Goal: Check status: Check status

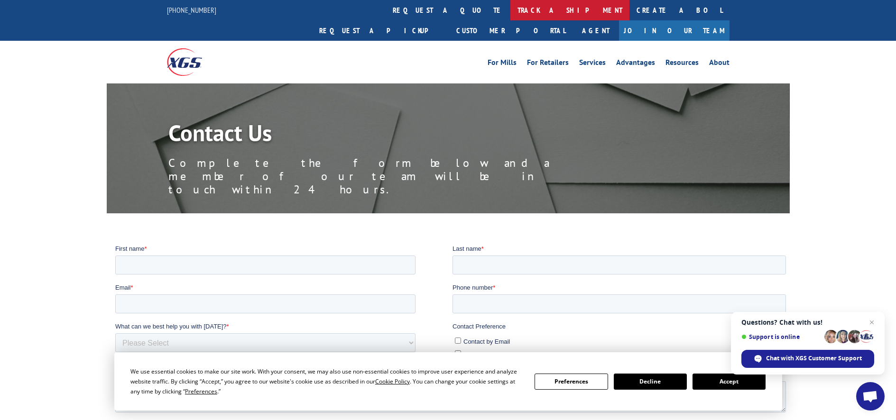
click at [510, 10] on link "track a shipment" at bounding box center [569, 10] width 119 height 20
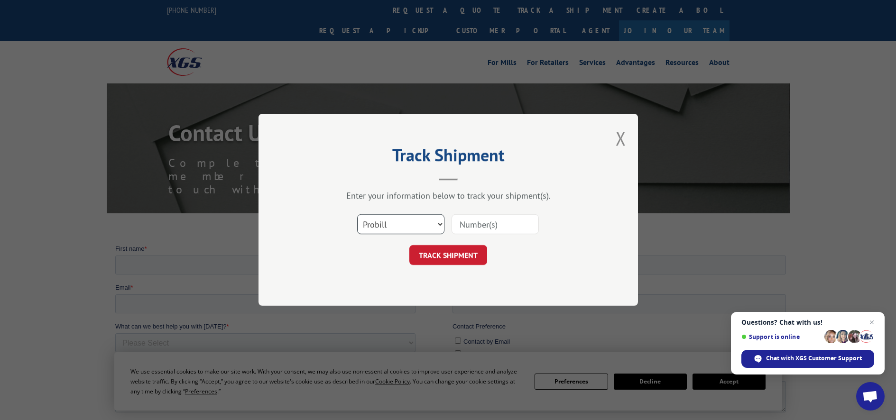
click at [440, 223] on select "Select category... Probill BOL PO" at bounding box center [400, 225] width 87 height 20
select select "po"
click at [357, 215] on select "Select category... Probill BOL PO" at bounding box center [400, 225] width 87 height 20
click at [479, 226] on input at bounding box center [495, 225] width 87 height 20
type input "606643"
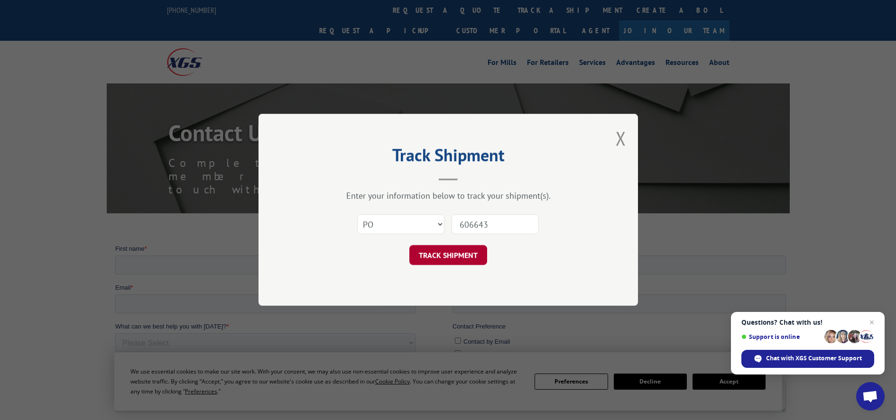
click at [470, 258] on button "TRACK SHIPMENT" at bounding box center [448, 256] width 78 height 20
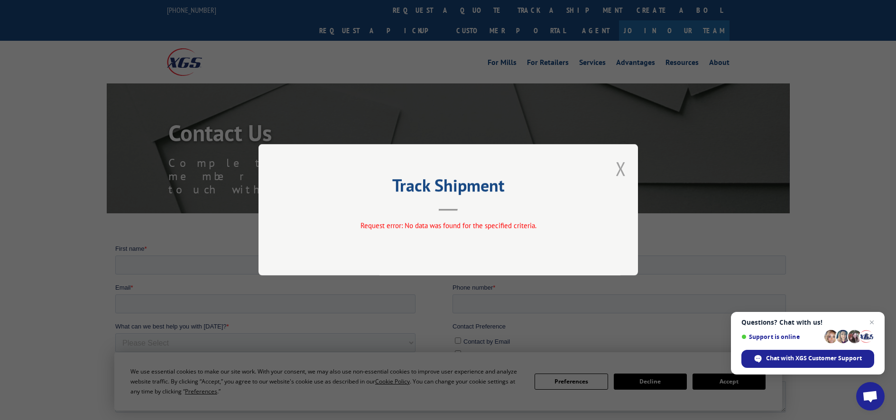
click at [620, 166] on button "Close modal" at bounding box center [621, 168] width 10 height 25
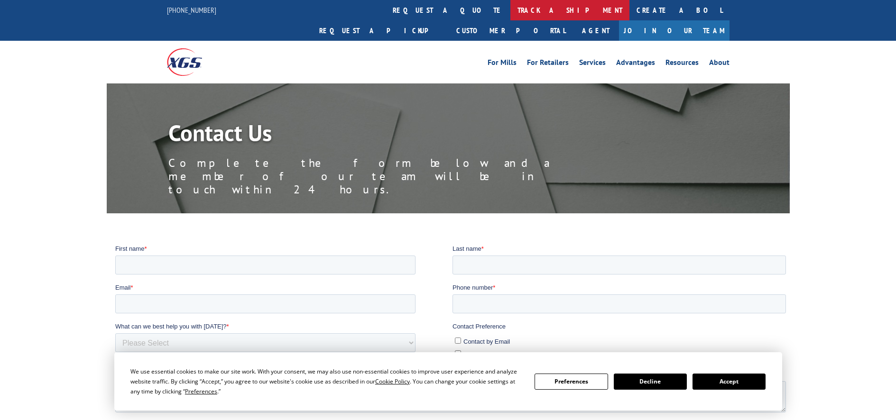
click at [510, 13] on link "track a shipment" at bounding box center [569, 10] width 119 height 20
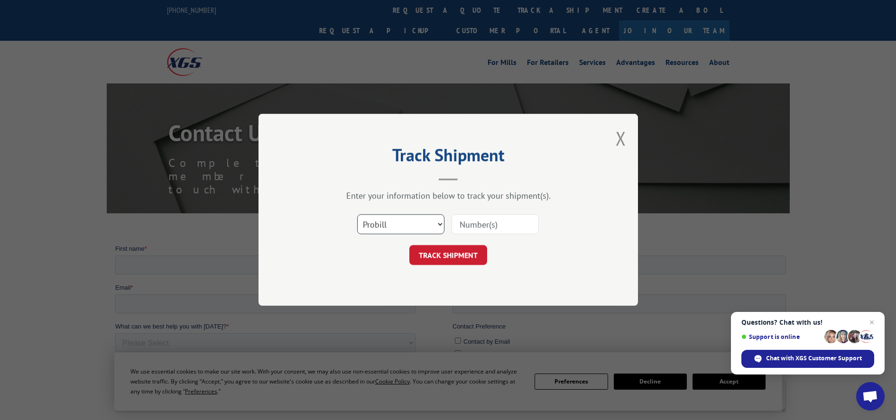
click at [441, 224] on select "Select category... Probill BOL PO" at bounding box center [400, 225] width 87 height 20
click at [475, 228] on input at bounding box center [495, 225] width 87 height 20
type input "17402345"
click at [449, 253] on button "TRACK SHIPMENT" at bounding box center [448, 256] width 78 height 20
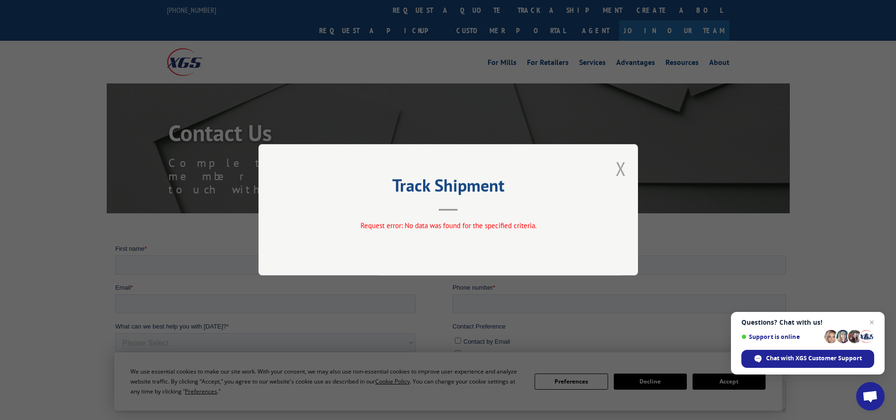
click at [621, 167] on button "Close modal" at bounding box center [621, 168] width 10 height 25
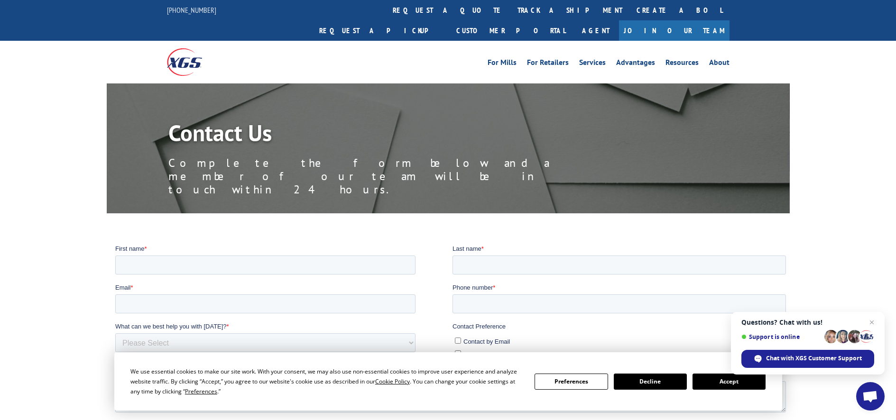
click at [659, 381] on button "Decline" at bounding box center [650, 382] width 73 height 16
